Goal: Task Accomplishment & Management: Manage account settings

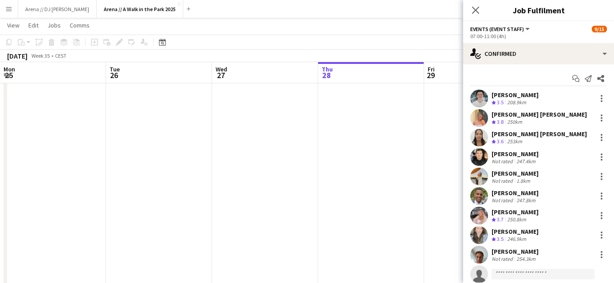
scroll to position [0, 290]
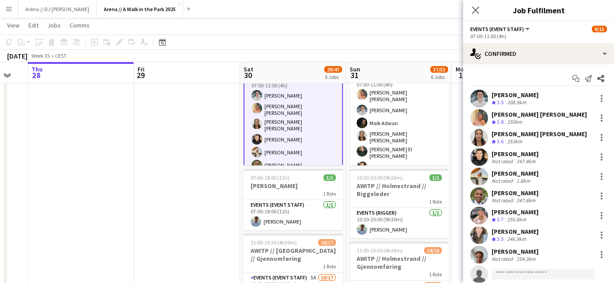
click at [510, 254] on div "[PERSON_NAME]" at bounding box center [514, 251] width 47 height 8
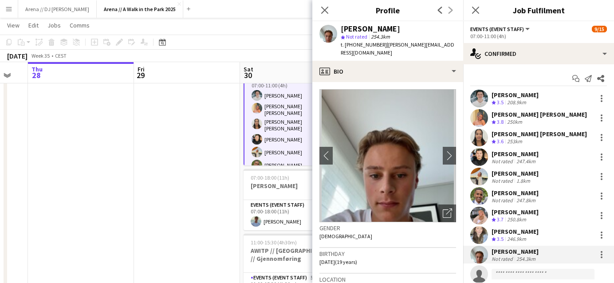
click at [507, 212] on div "[PERSON_NAME]" at bounding box center [514, 212] width 47 height 8
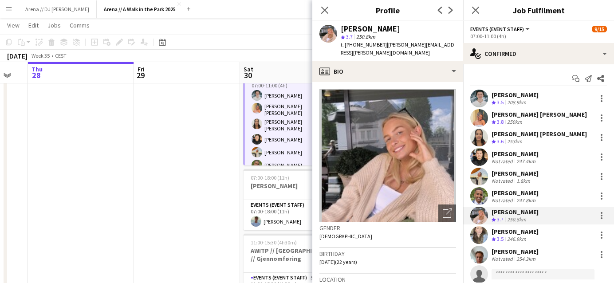
click at [516, 171] on div "[PERSON_NAME]" at bounding box center [514, 173] width 47 height 8
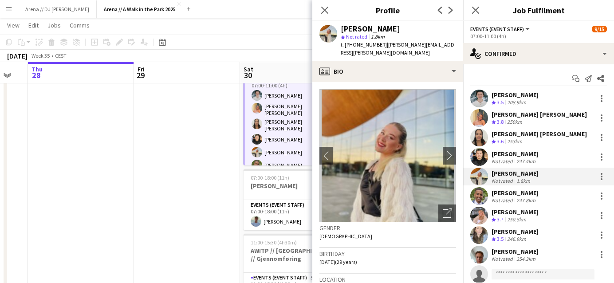
click at [509, 216] on div "[PERSON_NAME]" at bounding box center [514, 212] width 47 height 8
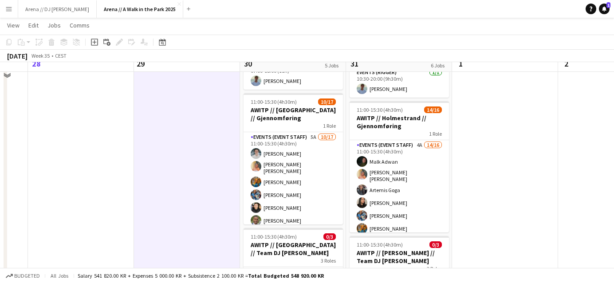
scroll to position [211, 0]
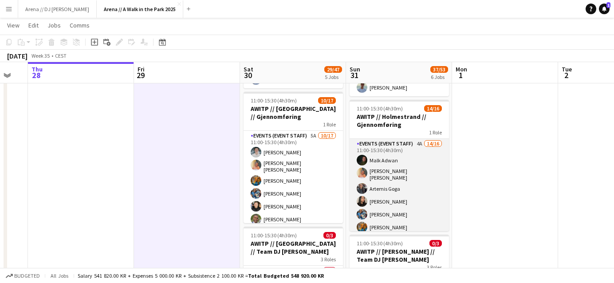
click at [405, 209] on app-card-role "Events (Event Staff) 4A 14/16 11:00-15:30 (4h30m) [PERSON_NAME] [PERSON_NAME] […" at bounding box center [398, 253] width 99 height 228
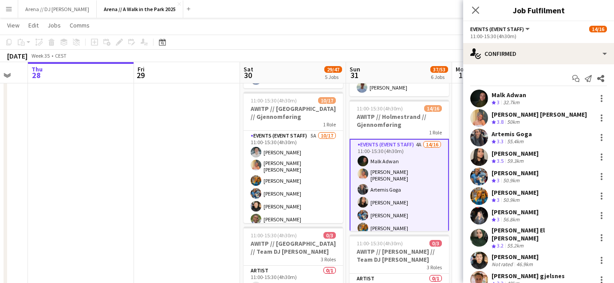
click at [504, 136] on div "Artemis Goga" at bounding box center [511, 134] width 40 height 8
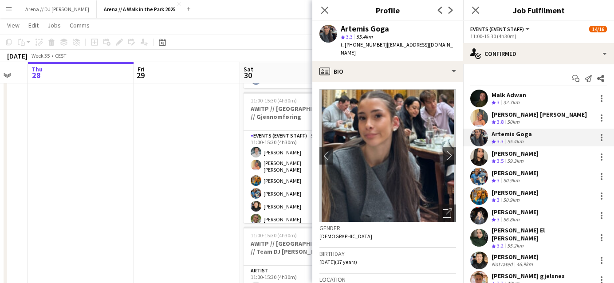
click at [508, 155] on div "[PERSON_NAME]" at bounding box center [514, 153] width 47 height 8
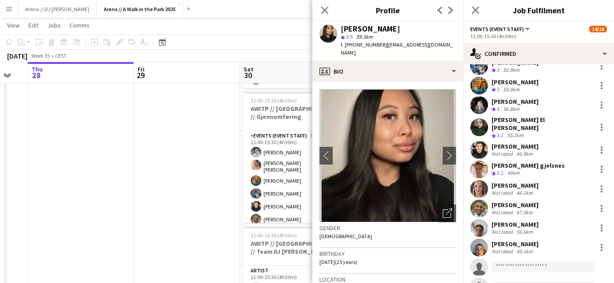
scroll to position [111, 0]
click at [513, 240] on div "[PERSON_NAME]" at bounding box center [514, 243] width 47 height 8
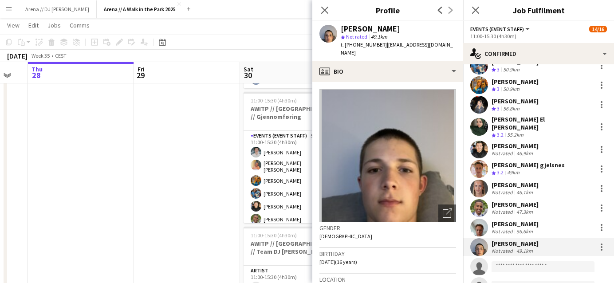
click at [511, 181] on div "[PERSON_NAME]" at bounding box center [514, 185] width 47 height 8
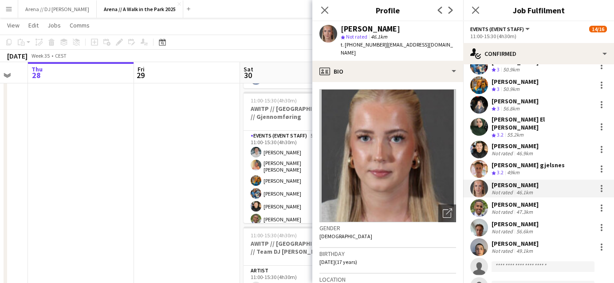
click at [192, 86] on app-date-cell at bounding box center [187, 240] width 106 height 703
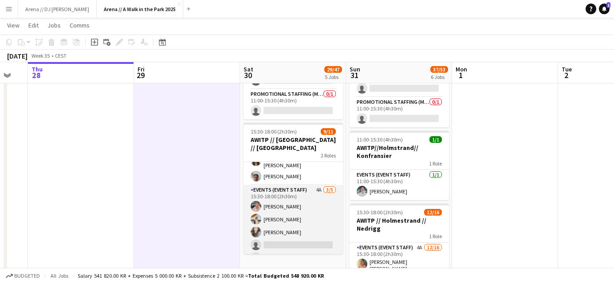
scroll to position [84, 0]
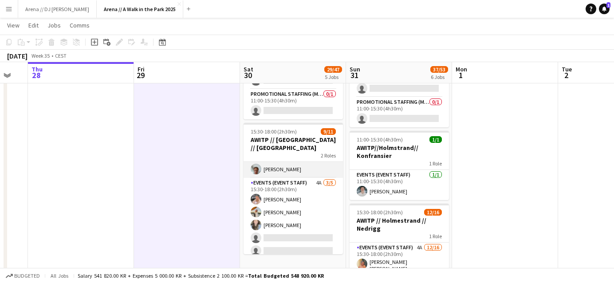
click at [290, 166] on app-card-role "Events (Event Staff) [DATE] 15:30-16:30 (1h) [PERSON_NAME] [PERSON_NAME] [PERSO…" at bounding box center [292, 128] width 99 height 100
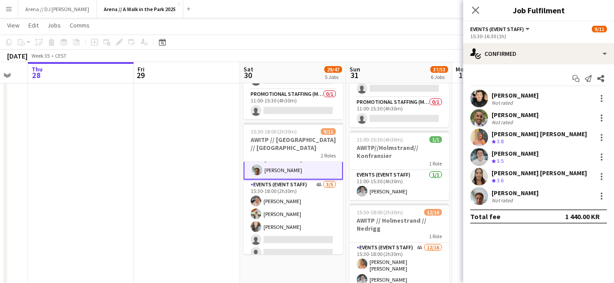
scroll to position [85, 0]
click at [518, 172] on div "[PERSON_NAME] [PERSON_NAME]" at bounding box center [538, 173] width 95 height 8
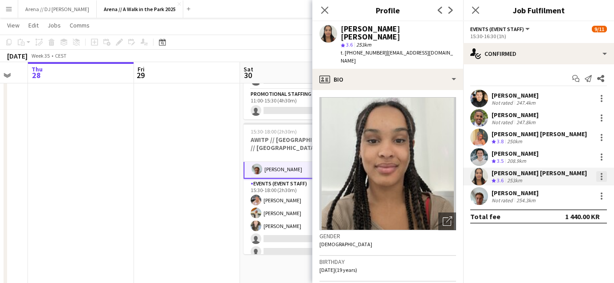
click at [604, 176] on div at bounding box center [601, 176] width 11 height 11
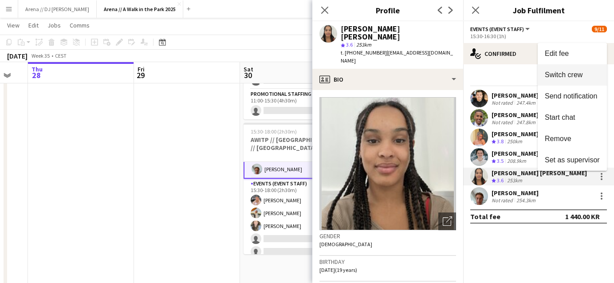
click at [572, 78] on span "Switch crew" at bounding box center [564, 75] width 38 height 8
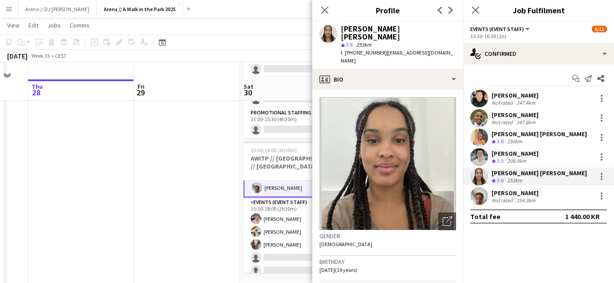
scroll to position [466, 0]
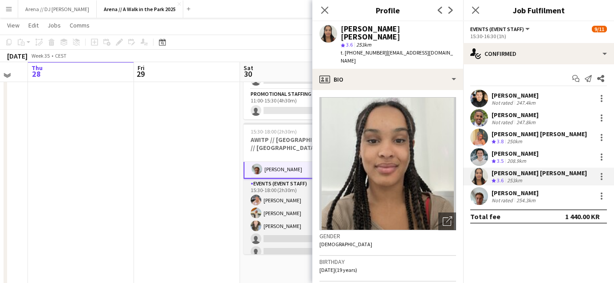
click at [293, 238] on app-card-role "Events (Event Staff) 4A [DATE] 15:30-18:00 (2h30m) [PERSON_NAME] [PERSON_NAME] …" at bounding box center [292, 220] width 99 height 82
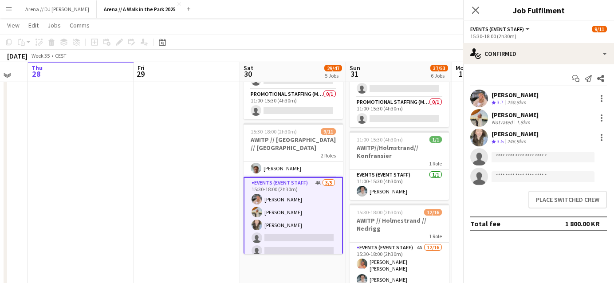
scroll to position [84, 0]
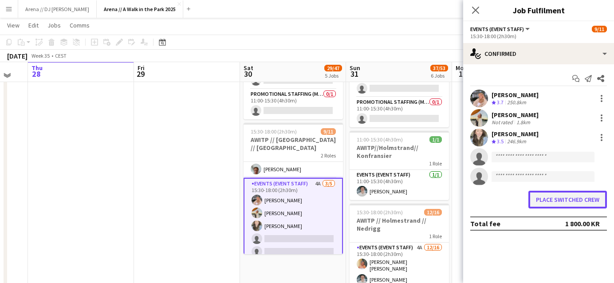
click at [549, 200] on button "Place switched crew" at bounding box center [567, 200] width 78 height 18
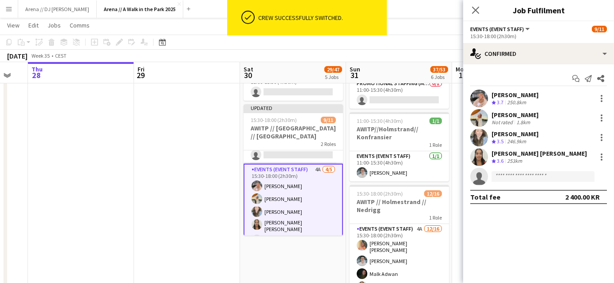
scroll to position [0, 290]
click at [376, 55] on div "[DATE] Week 35 • CEST Publish 1 job Revert 1 job" at bounding box center [307, 56] width 614 height 12
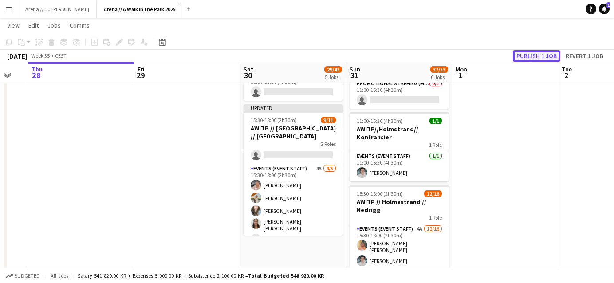
click at [529, 53] on button "Publish 1 job" at bounding box center [536, 56] width 47 height 12
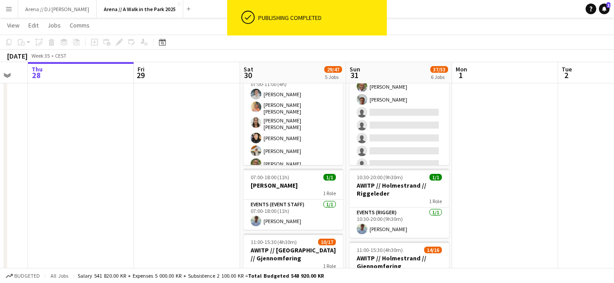
scroll to position [28, 0]
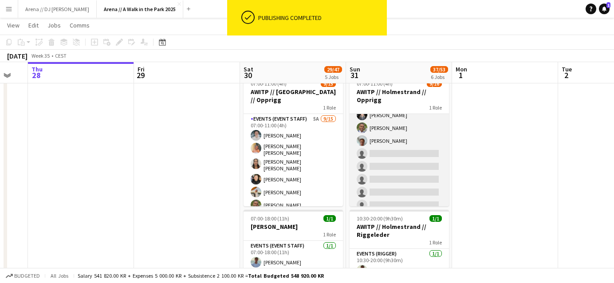
click at [417, 152] on app-card-role "Events (Event Staff) 4A [DATE] 07:00-11:00 (4h) [PERSON_NAME] [PERSON_NAME] [PE…" at bounding box center [398, 123] width 99 height 231
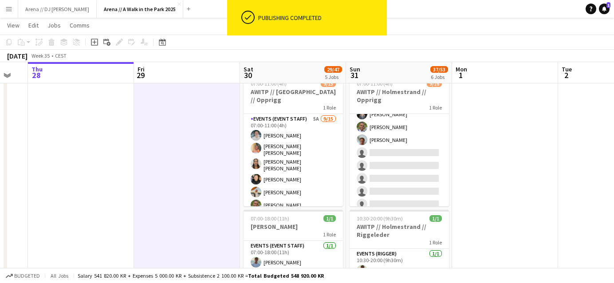
scroll to position [106, 0]
